Goal: Task Accomplishment & Management: Manage account settings

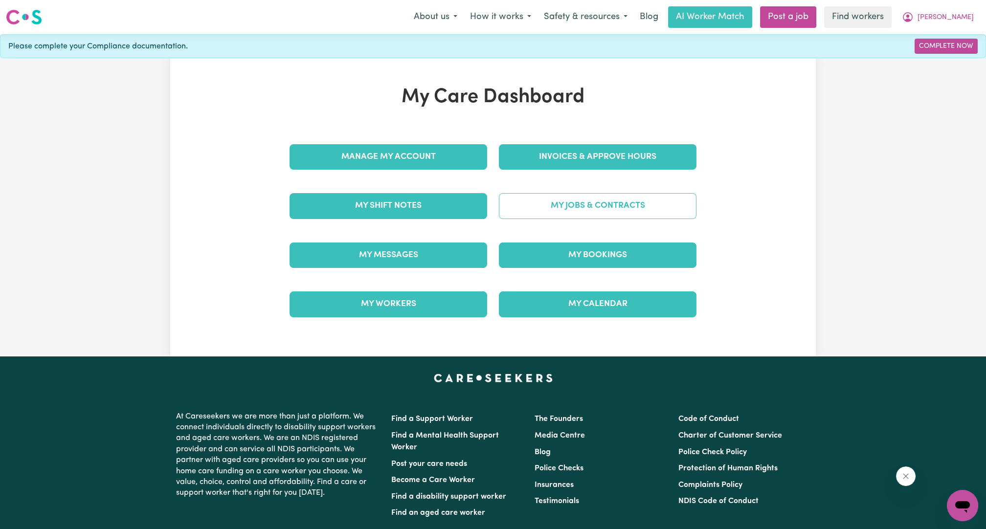
click at [600, 209] on link "My Jobs & Contracts" at bounding box center [598, 205] width 198 height 25
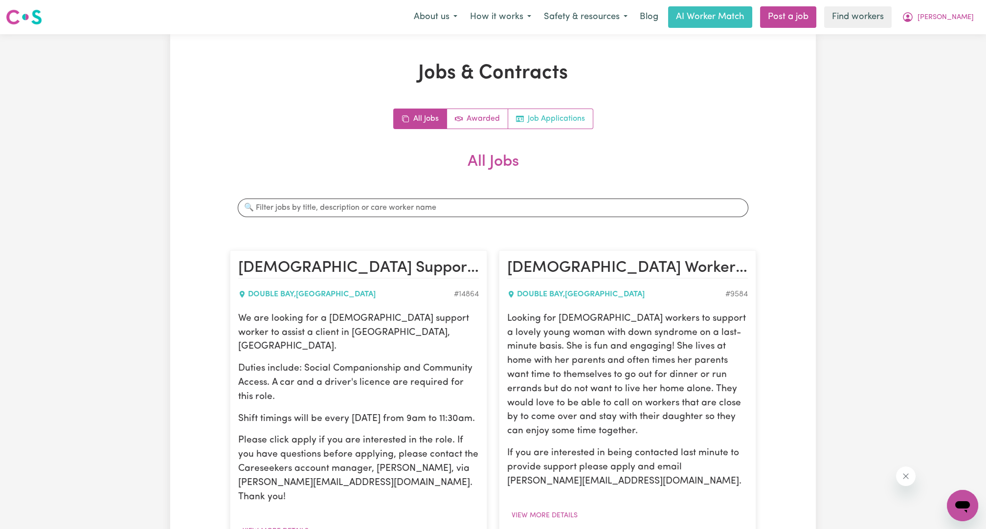
click at [522, 114] on span "Job applications" at bounding box center [520, 119] width 8 height 12
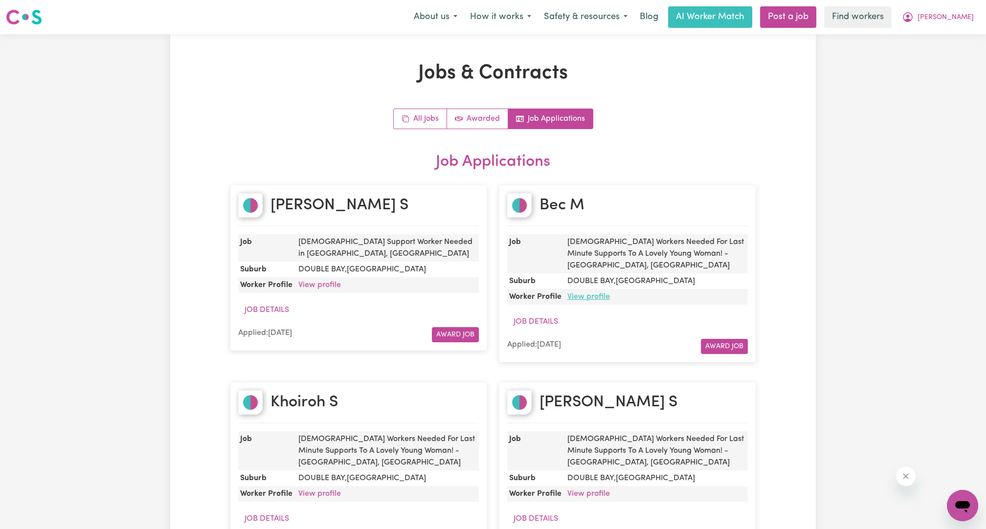
click at [597, 293] on link "View profile" at bounding box center [588, 297] width 43 height 8
click at [483, 113] on link "Awarded" at bounding box center [477, 119] width 61 height 20
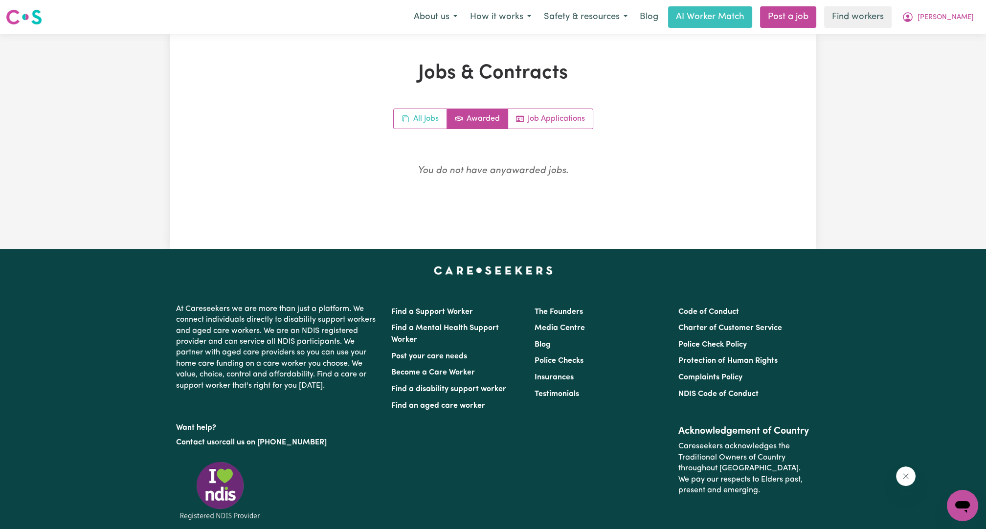
click at [412, 117] on link "All Jobs" at bounding box center [420, 119] width 53 height 20
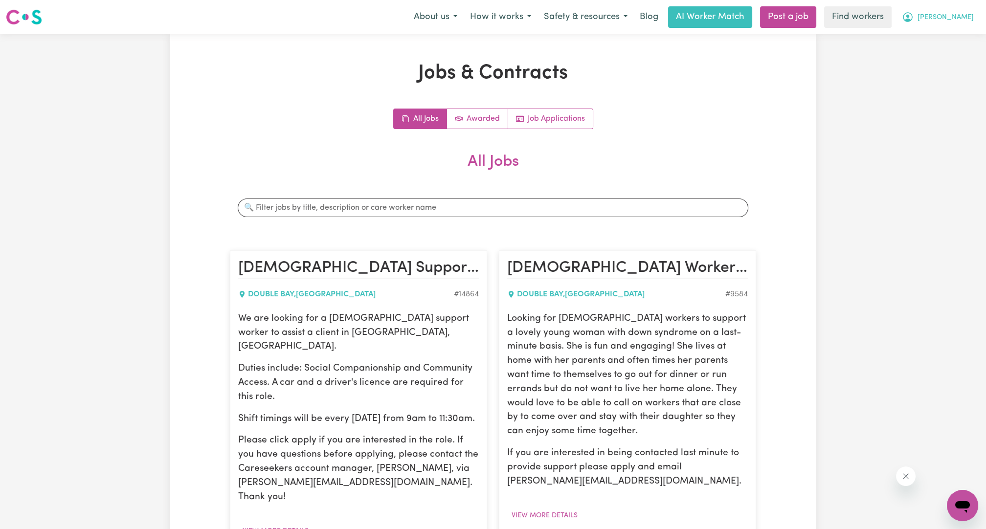
click at [965, 17] on span "[PERSON_NAME]" at bounding box center [945, 17] width 56 height 11
click at [944, 27] on div "About us How it works Safety & resources Blog AI Worker Match Post a job Find w…" at bounding box center [693, 17] width 572 height 22
click at [955, 21] on button "[PERSON_NAME]" at bounding box center [937, 17] width 85 height 21
click at [944, 37] on link "My Dashboard" at bounding box center [940, 38] width 77 height 19
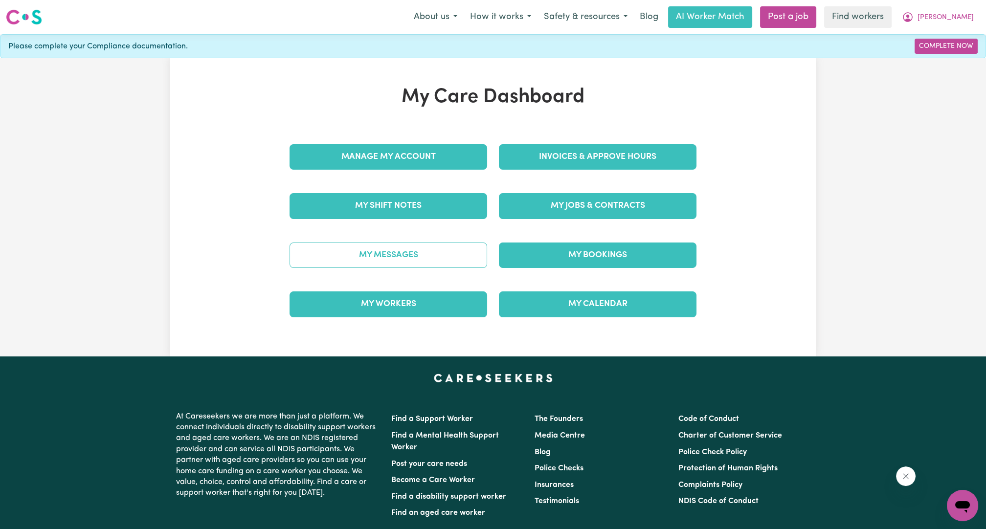
click at [352, 248] on link "My Messages" at bounding box center [388, 254] width 198 height 25
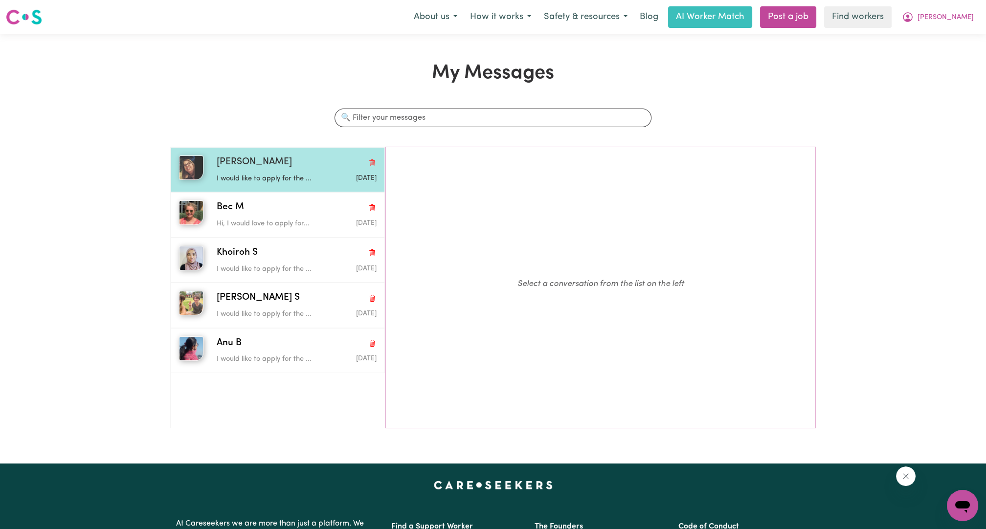
click at [277, 175] on p "I would like to apply for the ..." at bounding box center [270, 179] width 107 height 11
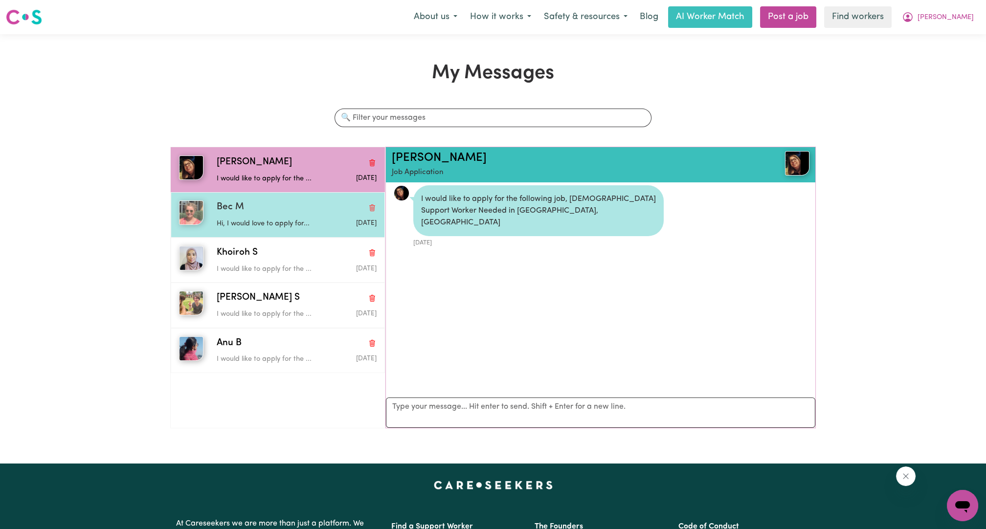
click at [264, 217] on div "Hi, I would love to apply for..." at bounding box center [270, 222] width 107 height 15
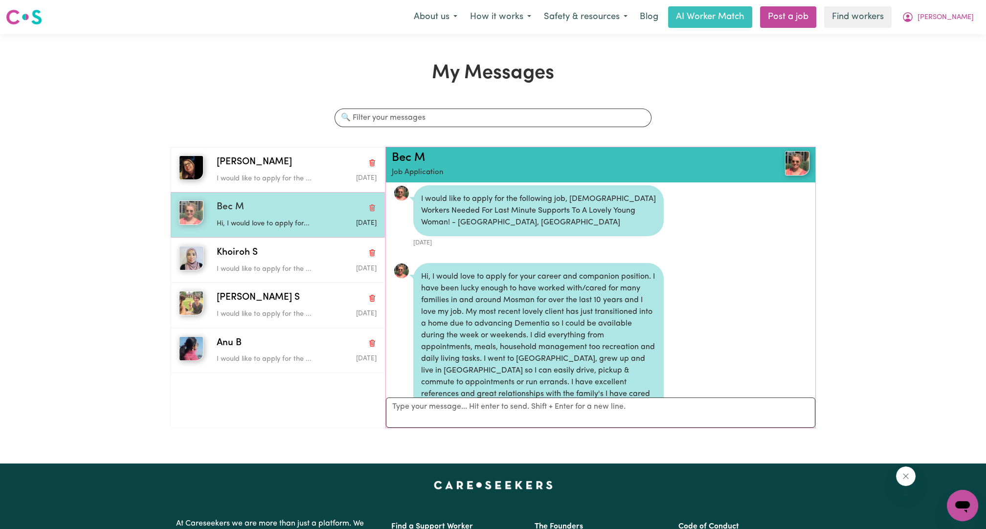
scroll to position [76, 0]
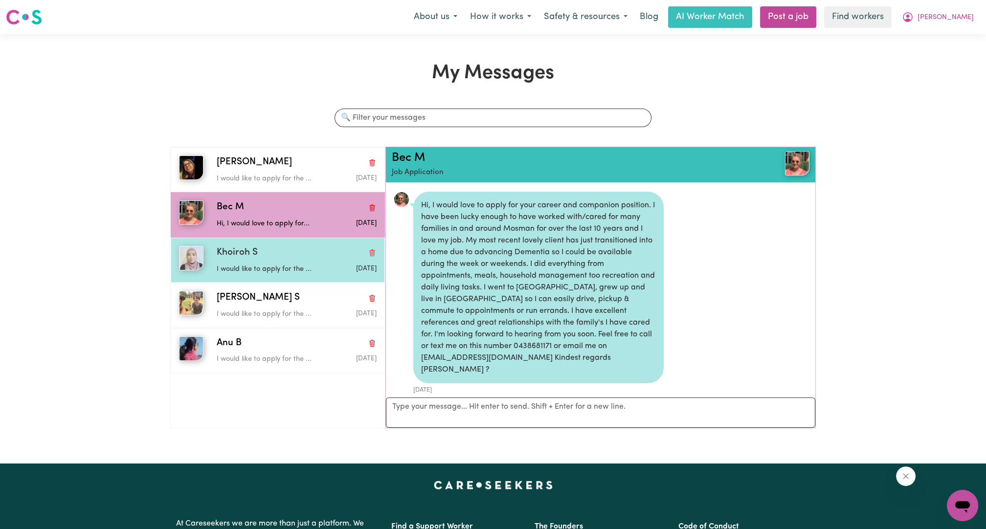
click at [271, 271] on p "I would like to apply for the ..." at bounding box center [270, 269] width 107 height 11
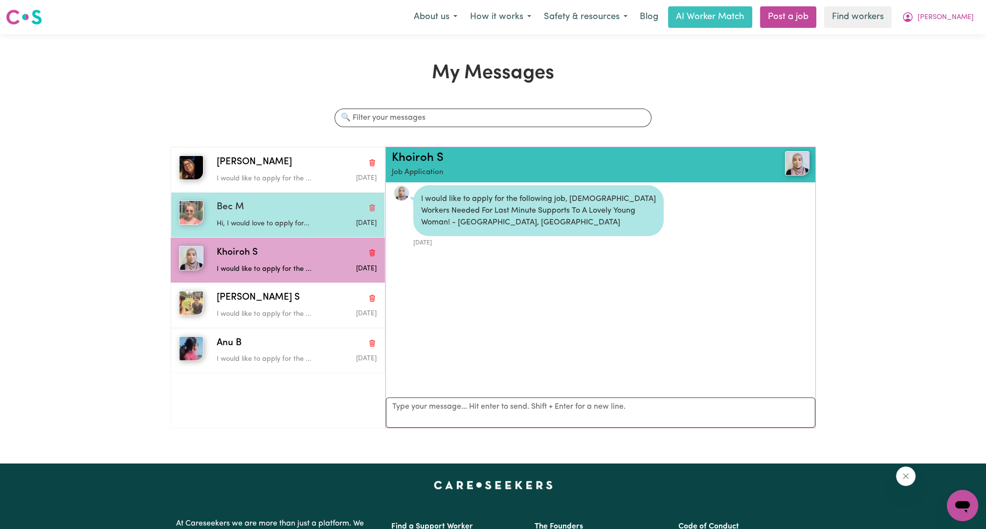
click at [257, 211] on div "Bec M" at bounding box center [297, 207] width 160 height 14
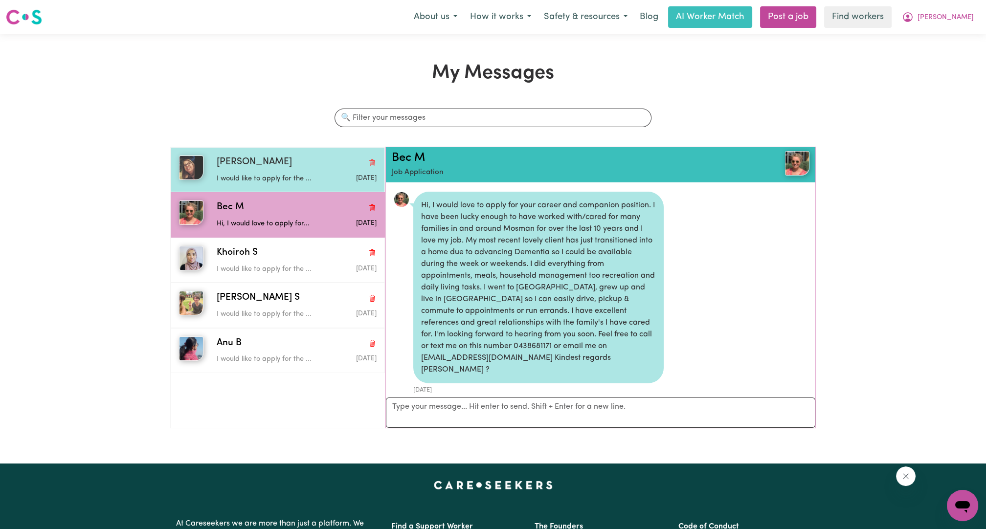
click at [264, 172] on div "I would like to apply for the ..." at bounding box center [270, 177] width 107 height 15
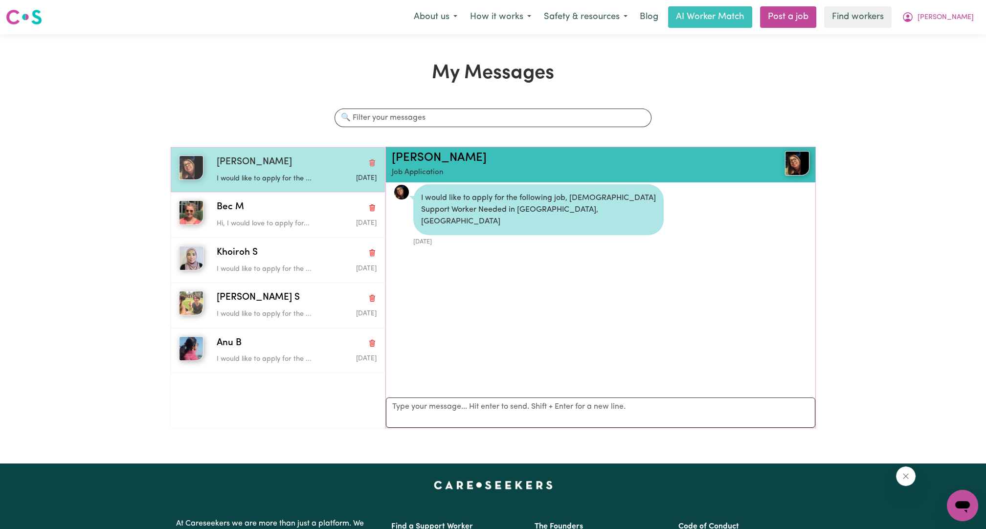
scroll to position [5, 0]
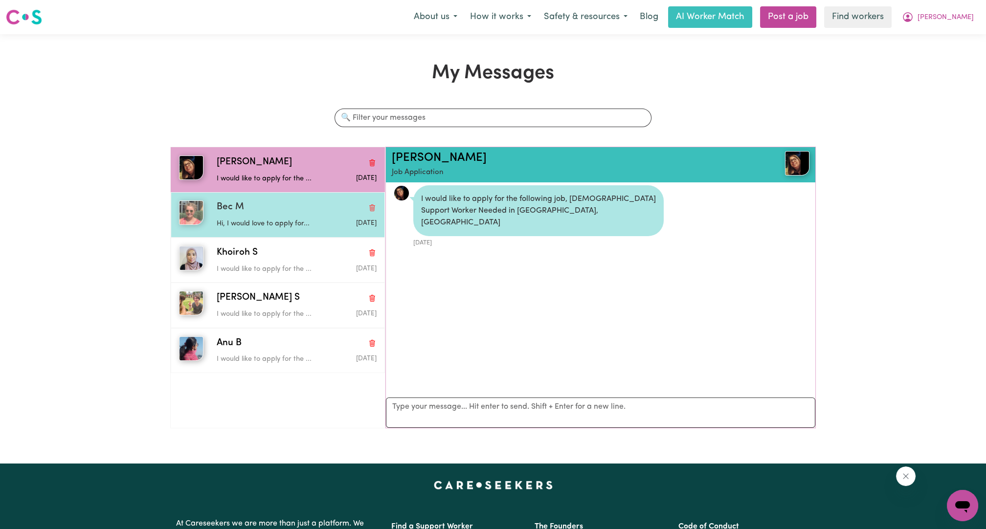
click at [304, 217] on div "Hi, I would love to apply for..." at bounding box center [270, 222] width 107 height 15
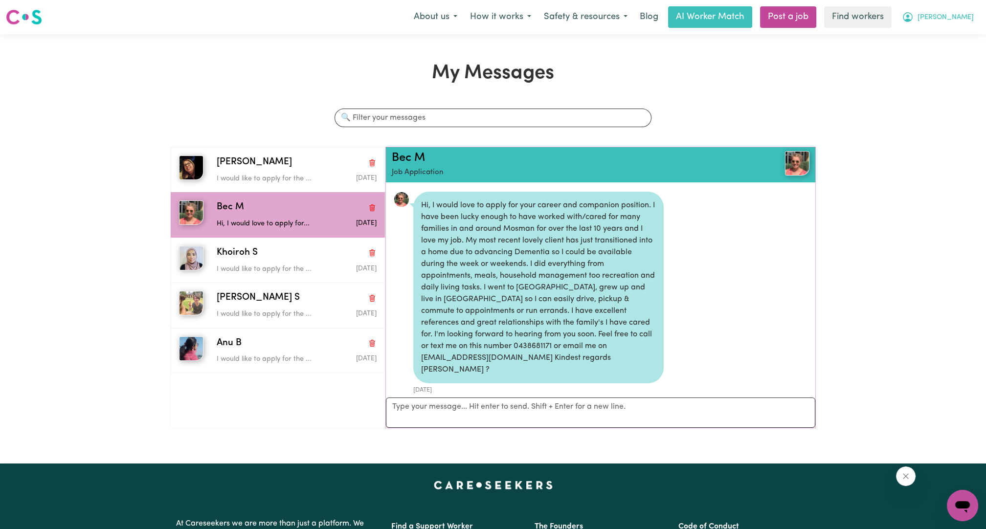
click at [954, 19] on button "[PERSON_NAME]" at bounding box center [937, 17] width 85 height 21
click at [944, 34] on link "My Dashboard" at bounding box center [940, 38] width 77 height 19
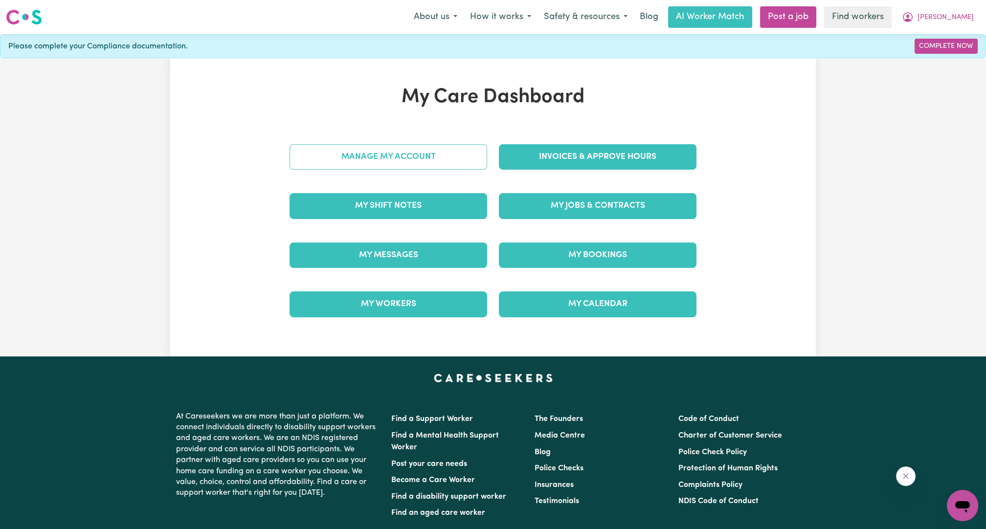
click at [341, 148] on link "Manage My Account" at bounding box center [388, 156] width 198 height 25
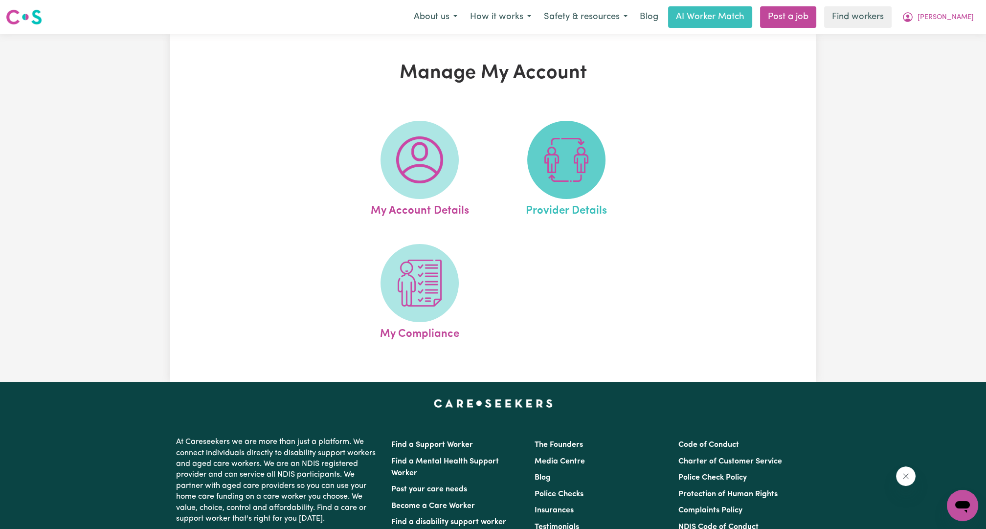
click at [588, 163] on img at bounding box center [566, 159] width 47 height 47
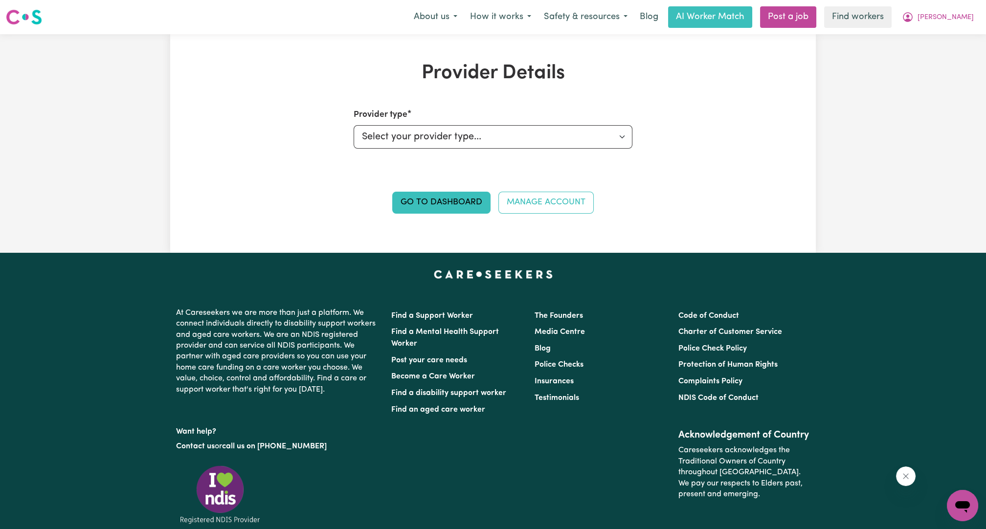
click at [970, 31] on nav "Menu About us How it works Safety & resources Blog AI Worker Match Post a job F…" at bounding box center [493, 17] width 986 height 34
click at [959, 23] on button "[PERSON_NAME]" at bounding box center [937, 17] width 85 height 21
click at [945, 45] on link "My Dashboard" at bounding box center [940, 38] width 77 height 19
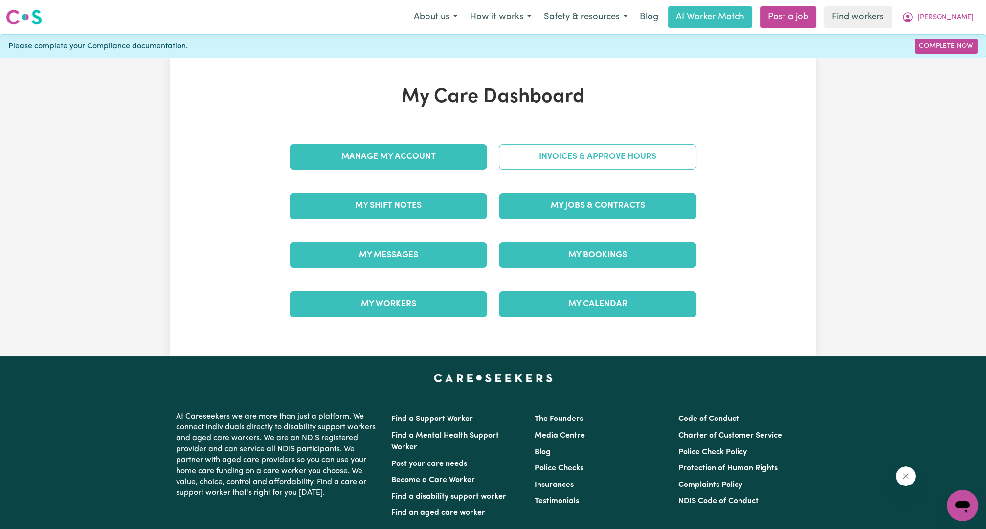
click at [627, 167] on link "Invoices & Approve Hours" at bounding box center [598, 156] width 198 height 25
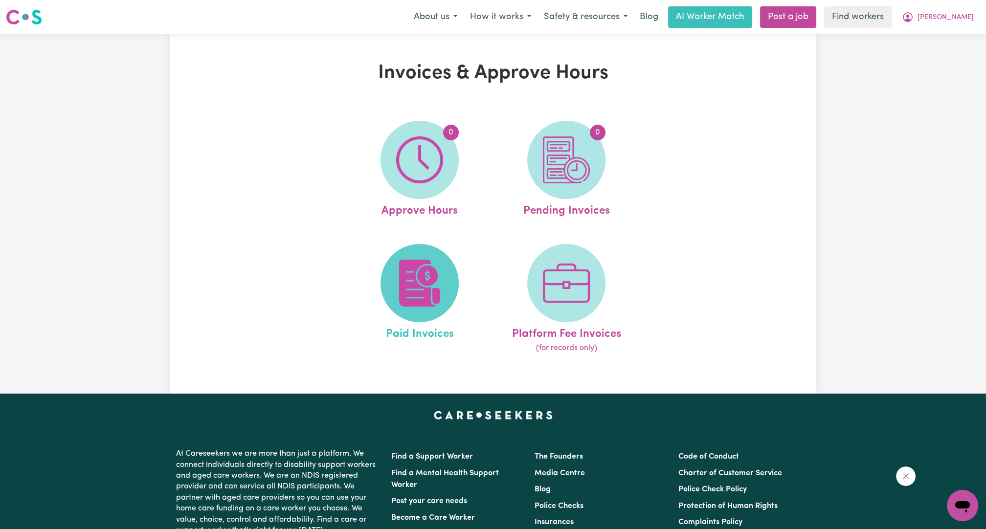
click at [448, 282] on span at bounding box center [419, 283] width 78 height 78
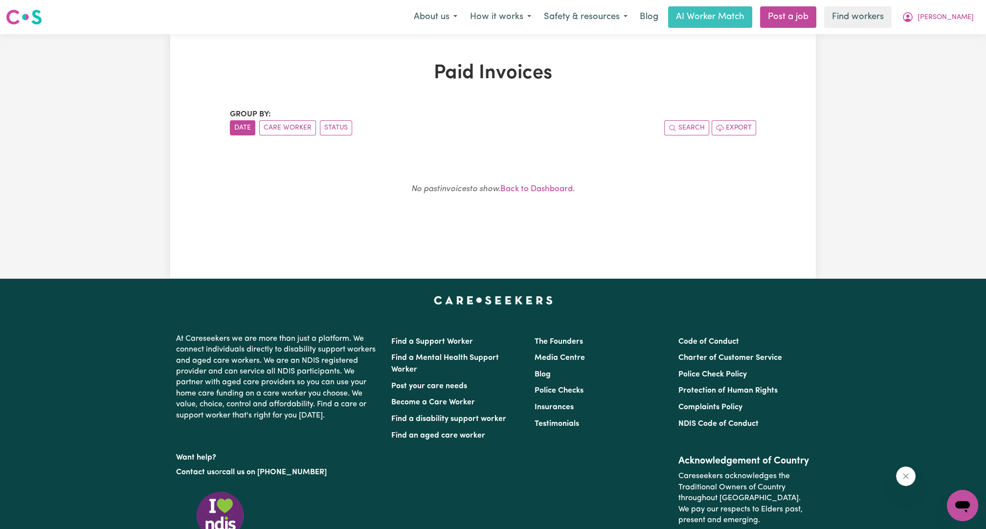
drag, startPoint x: 708, startPoint y: 61, endPoint x: 788, endPoint y: 31, distance: 85.5
click at [708, 61] on div "Paid Invoices Group by: Date Care Worker Status Search Export No past invoices …" at bounding box center [492, 156] width 645 height 244
click at [912, 21] on icon "My Account" at bounding box center [907, 17] width 10 height 10
click at [946, 60] on link "Logout" at bounding box center [940, 56] width 77 height 19
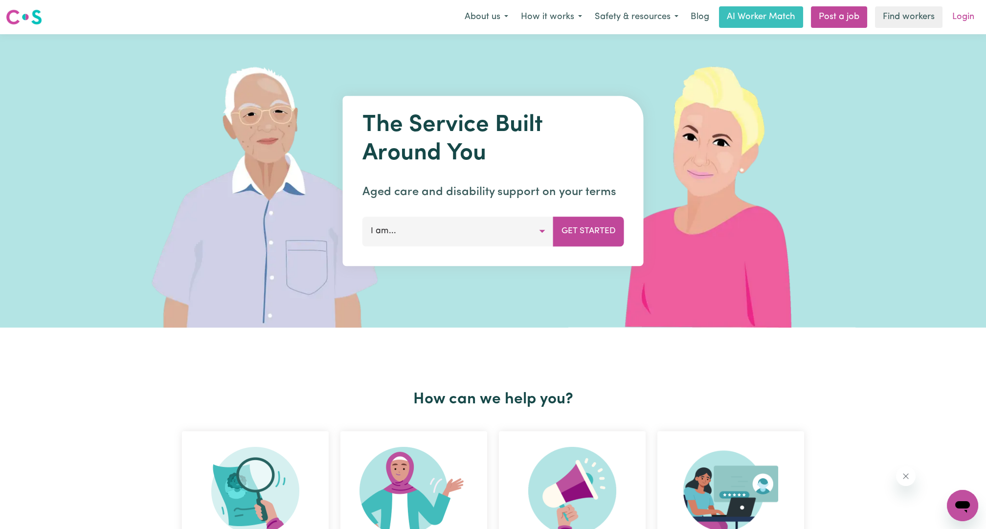
click at [963, 15] on link "Login" at bounding box center [963, 17] width 34 height 22
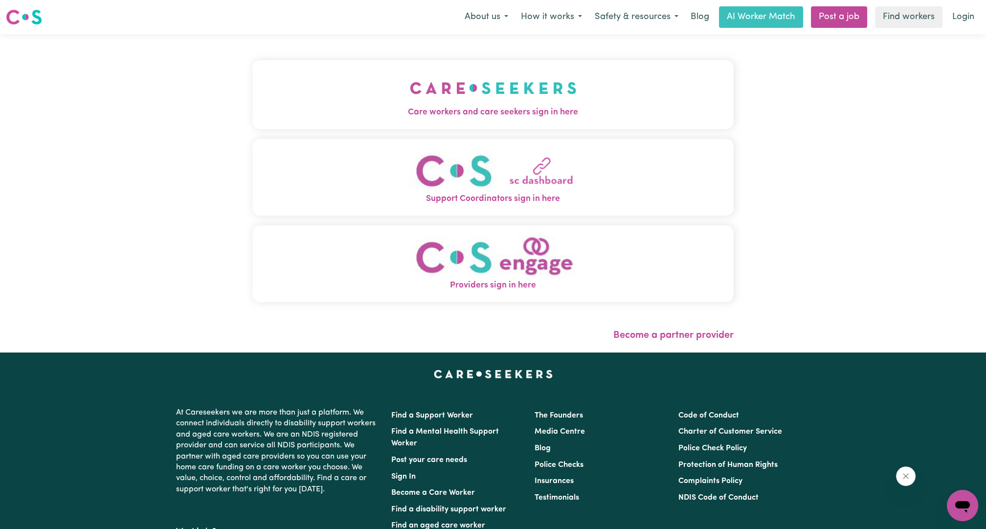
click at [478, 85] on button "Care workers and care seekers sign in here" at bounding box center [492, 94] width 481 height 68
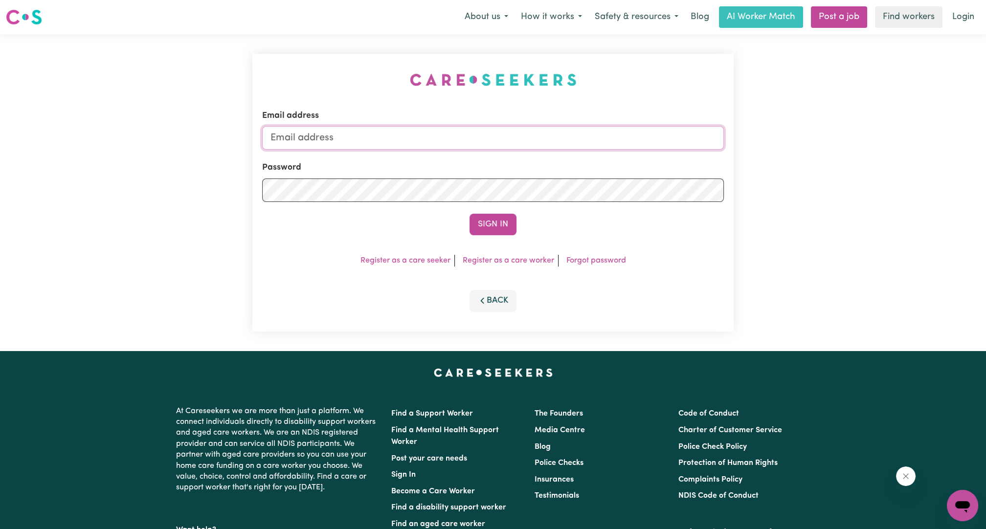
click at [420, 138] on input "Email address" at bounding box center [493, 137] width 462 height 23
drag, startPoint x: 319, startPoint y: 136, endPoint x: 556, endPoint y: 137, distance: 237.1
click at [556, 137] on input "superuser~ethan@careseekers.com.au" at bounding box center [493, 137] width 462 height 23
type input "superuser~quintino_cappola_7670@careseekers.com.au"
click at [497, 236] on div "Email address superuser~quintino_cappola_7670@careseekers.com.au Password Sign …" at bounding box center [492, 193] width 481 height 278
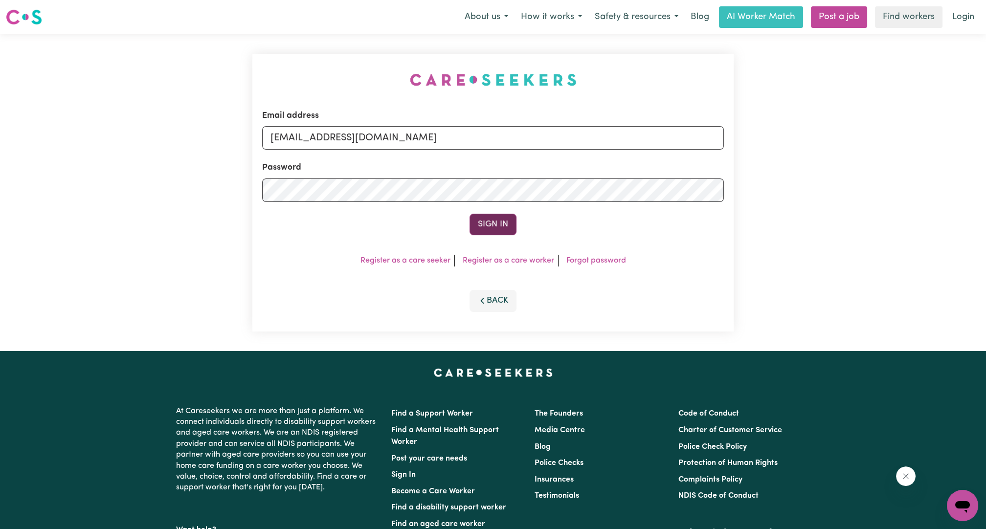
click at [487, 226] on button "Sign In" at bounding box center [492, 225] width 47 height 22
